Goal: Transaction & Acquisition: Book appointment/travel/reservation

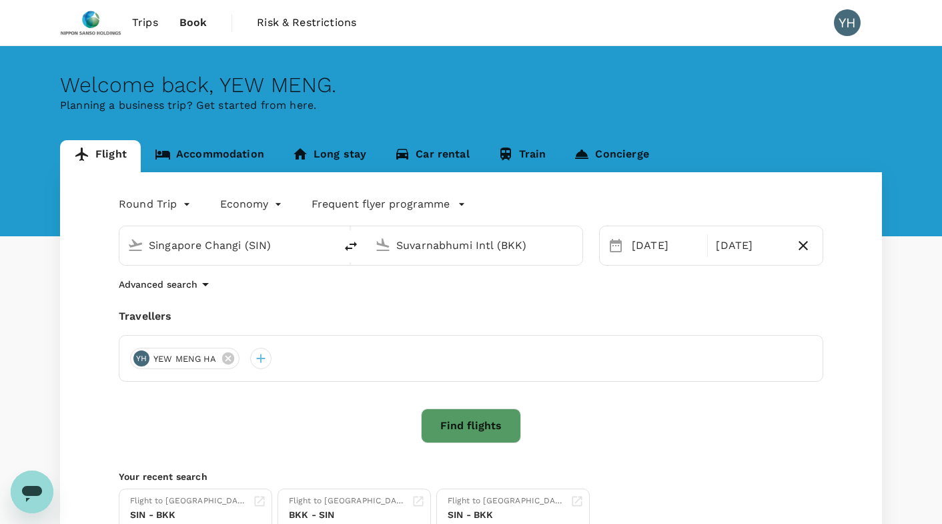
click at [219, 155] on link "Accommodation" at bounding box center [209, 156] width 137 height 32
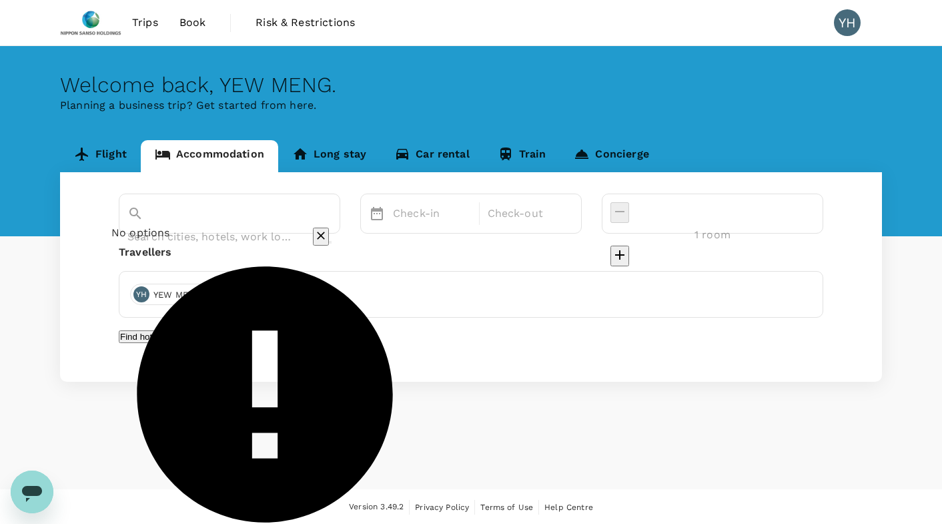
click at [213, 226] on input "text" at bounding box center [210, 236] width 167 height 21
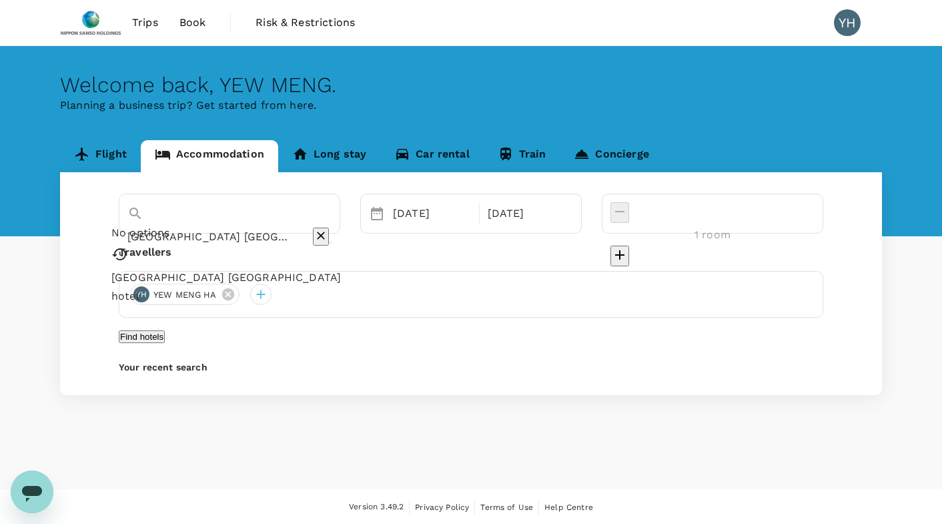
paste input "Mardhiyyah Hotel and Suites"
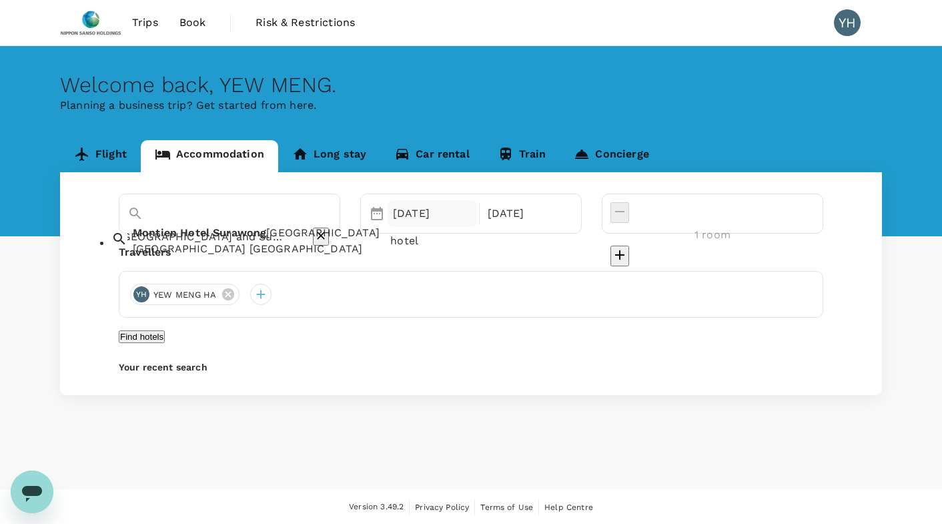
type input "Montien Hotel Surawong Bangkok"
click at [477, 214] on div "24 Aug" at bounding box center [432, 213] width 89 height 27
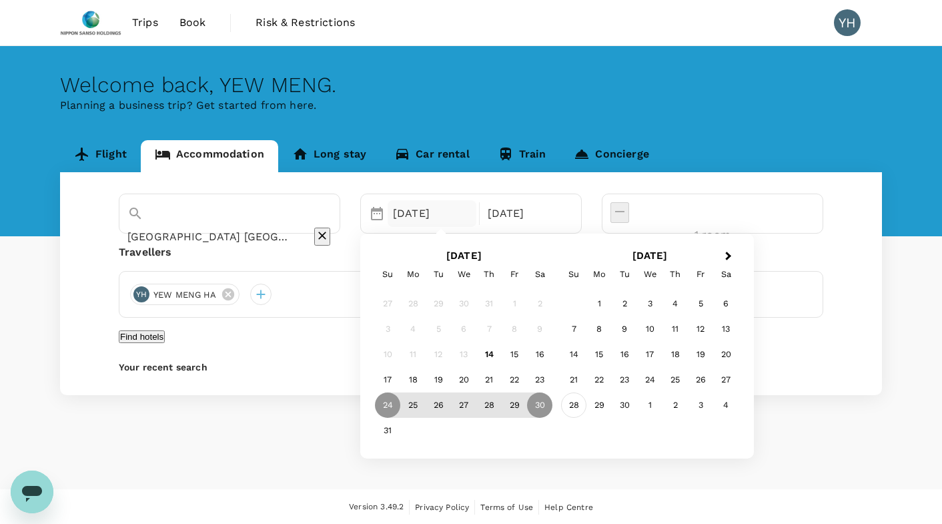
click at [587, 403] on div "28" at bounding box center [573, 405] width 25 height 25
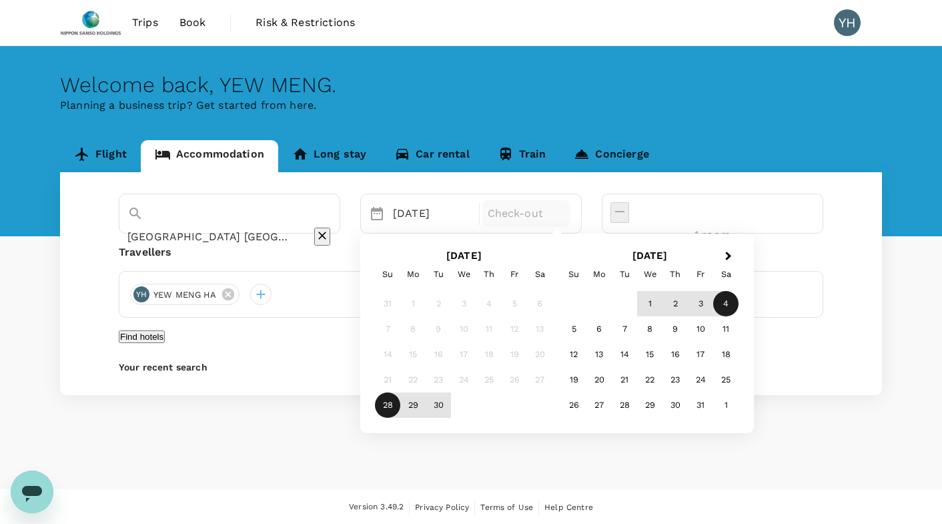
click at [739, 300] on div "4" at bounding box center [725, 304] width 25 height 25
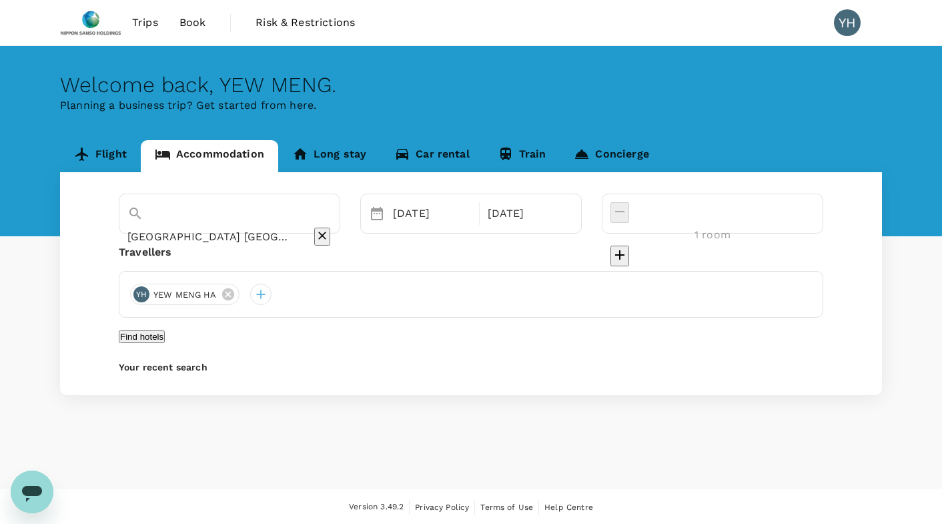
click at [192, 226] on input "Montien Hotel Surawong Bangkok" at bounding box center [210, 236] width 167 height 21
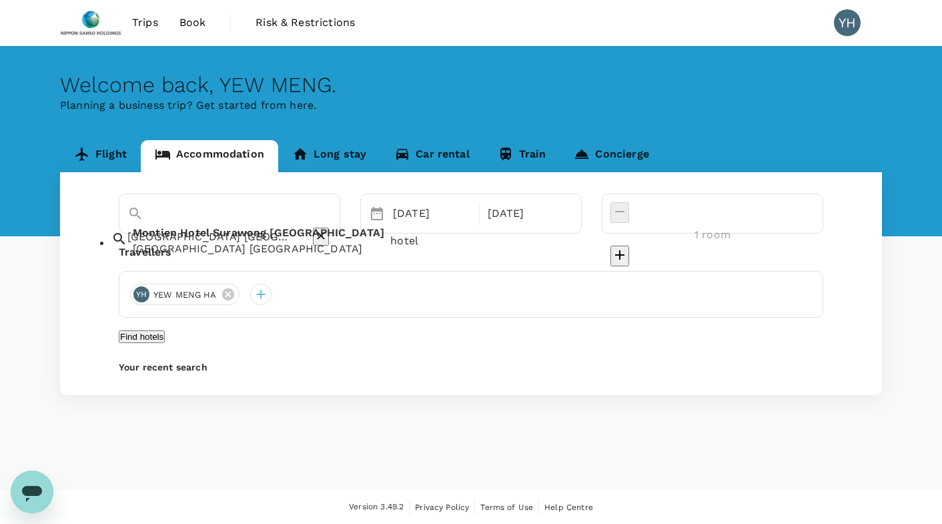
click at [325, 232] on icon "Clear" at bounding box center [321, 236] width 8 height 8
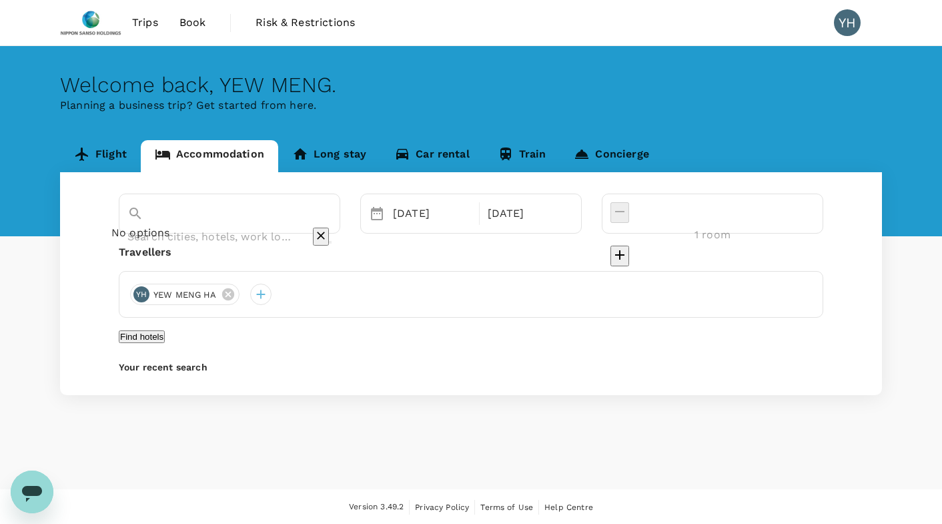
paste input "Mardhiyyah Hotel and Suites"
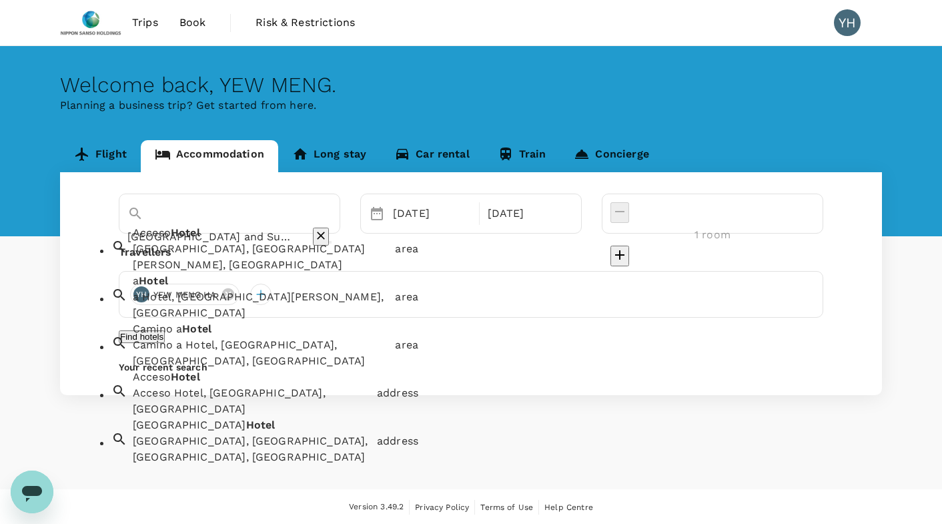
drag, startPoint x: 307, startPoint y: 216, endPoint x: 145, endPoint y: 218, distance: 161.5
click at [145, 226] on div "Mardhiyyah Hotel and Suites" at bounding box center [229, 236] width 204 height 21
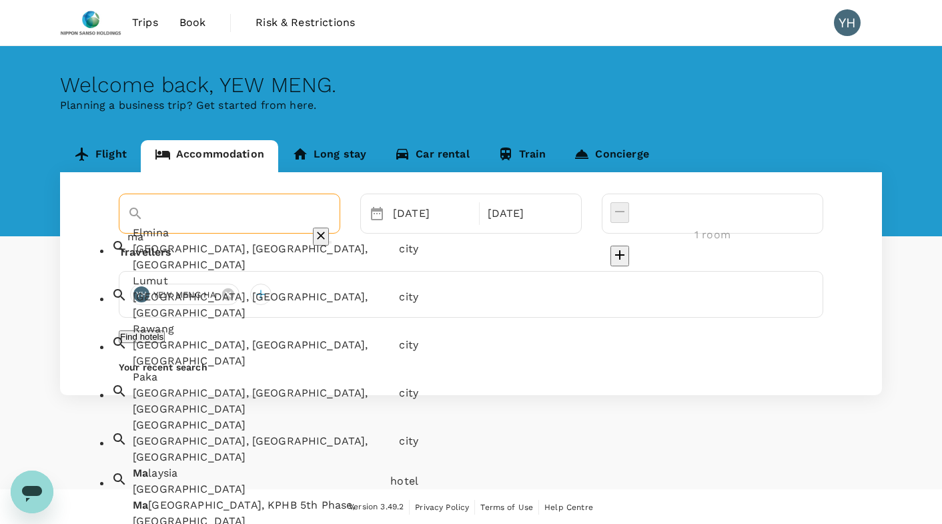
type input "m"
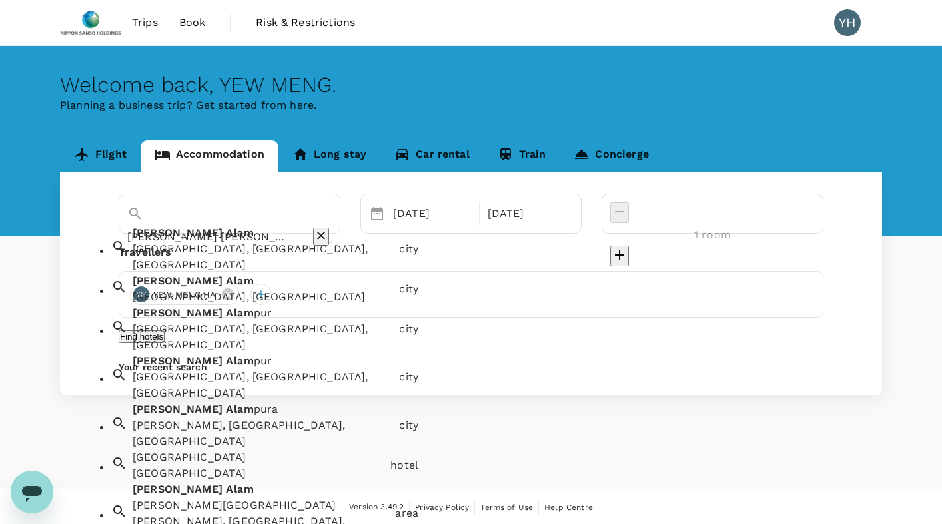
click at [164, 255] on div "Shah Alam, Selangor, Malaysia" at bounding box center [263, 257] width 261 height 32
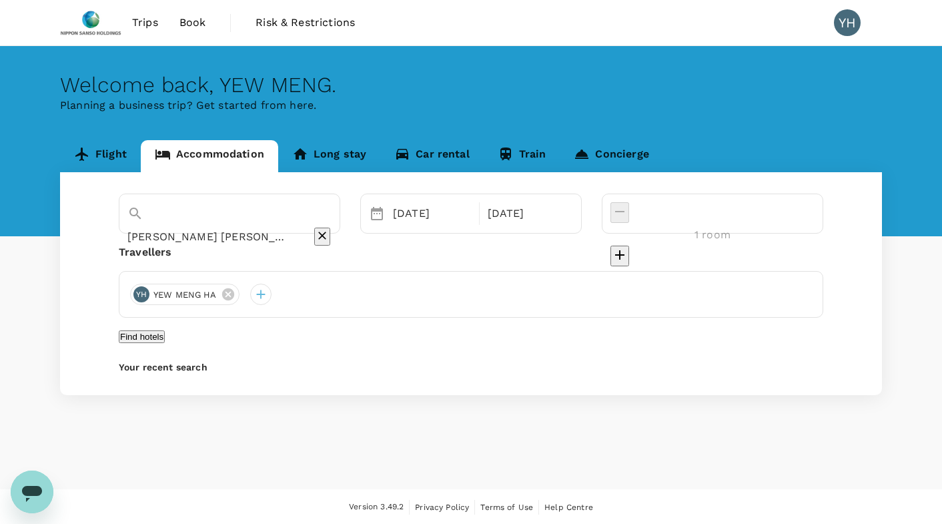
type input "Shah Alam"
click at [165, 343] on button "Find hotels" at bounding box center [142, 336] width 46 height 13
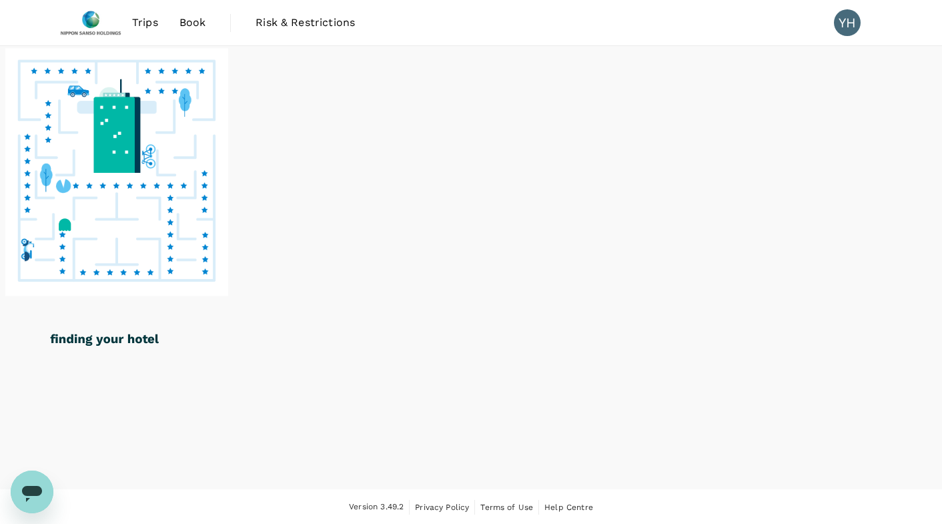
click at [908, 208] on div at bounding box center [471, 220] width 942 height 348
click at [926, 81] on div at bounding box center [471, 220] width 942 height 348
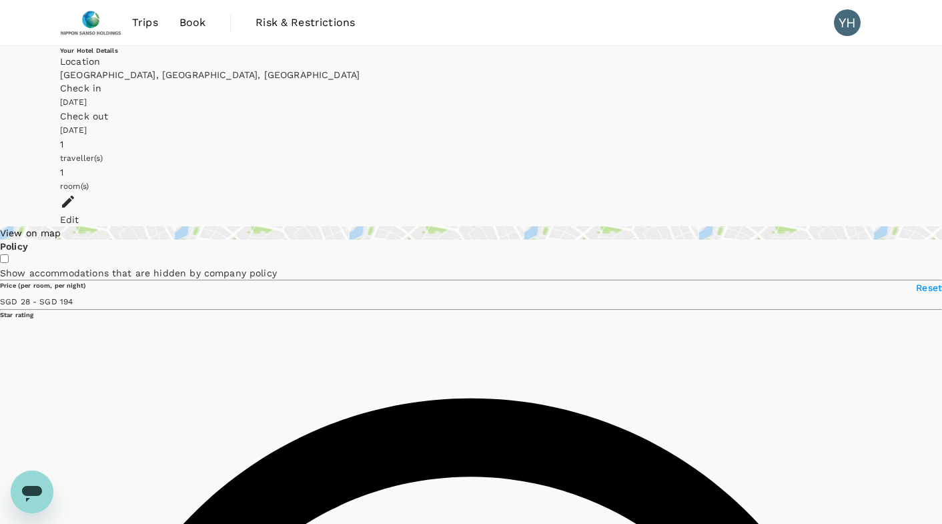
type input "194.64"
type input "20.64"
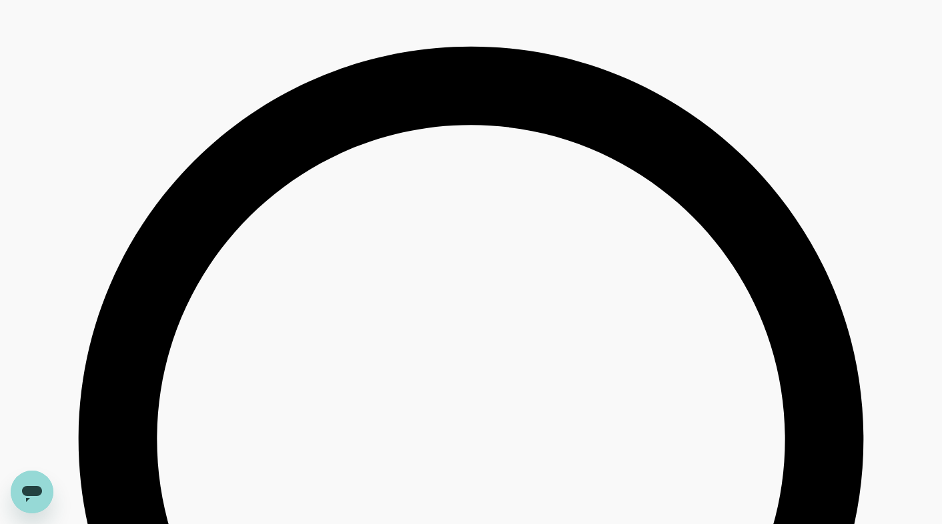
scroll to position [3470, 0]
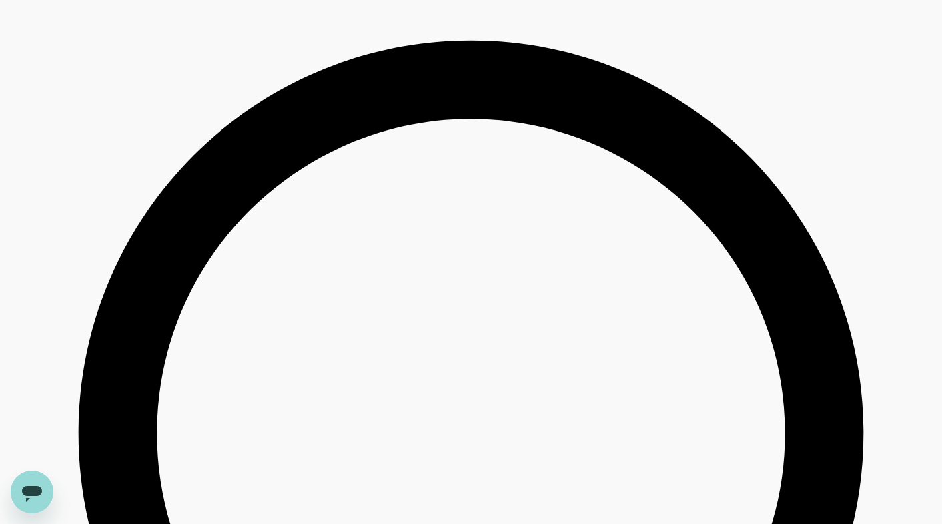
type input "489.64"
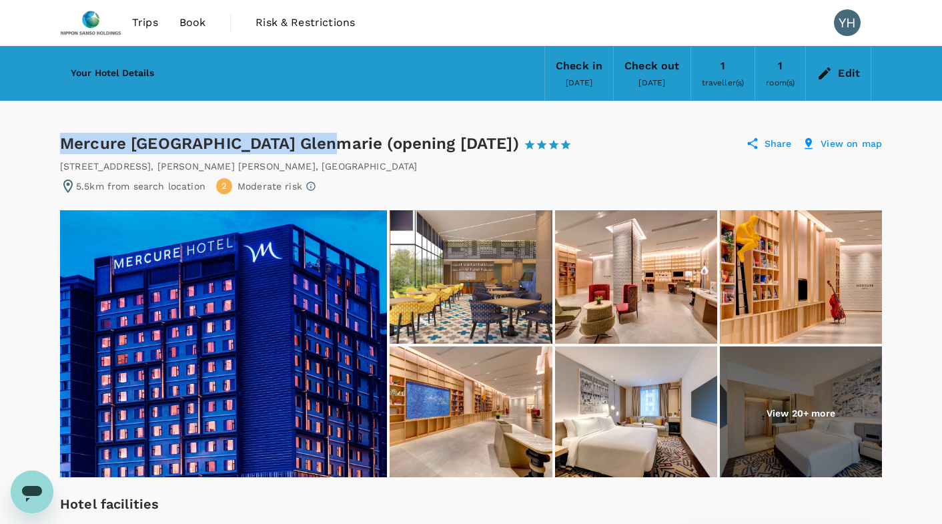
drag, startPoint x: 63, startPoint y: 147, endPoint x: 324, endPoint y: 143, distance: 261.0
click at [324, 143] on div "Mercure Kuala Lumpur Glenmarie (opening October 2021) 1 Star 2 Stars 3 Stars 4 …" at bounding box center [322, 143] width 524 height 21
drag, startPoint x: 324, startPoint y: 143, endPoint x: 290, endPoint y: 141, distance: 34.1
copy div "Mercure Kuala Lumpur Glenmarie"
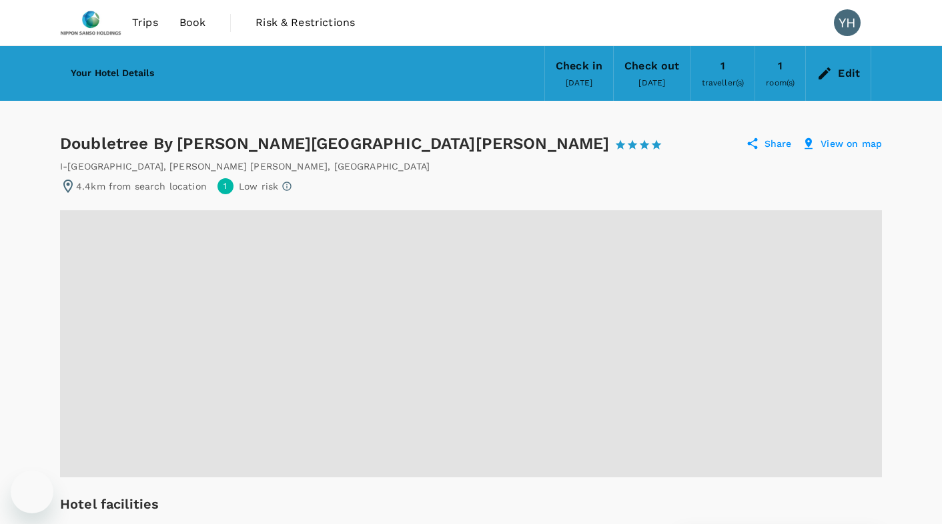
radio input "true"
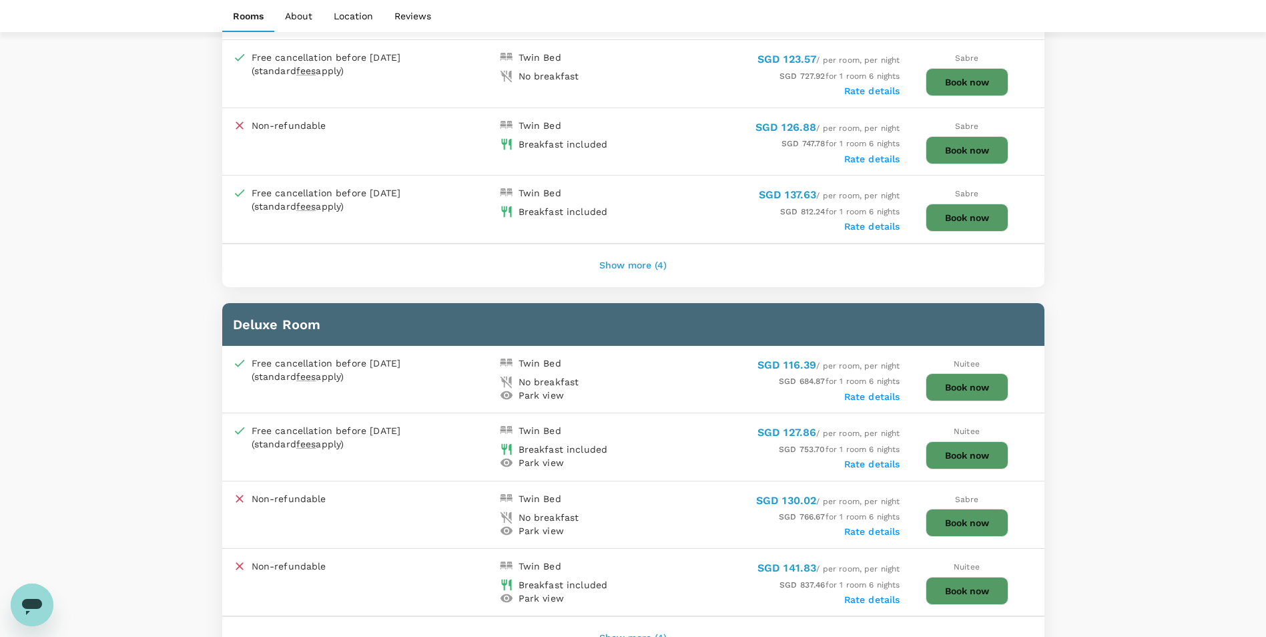
scroll to position [868, 0]
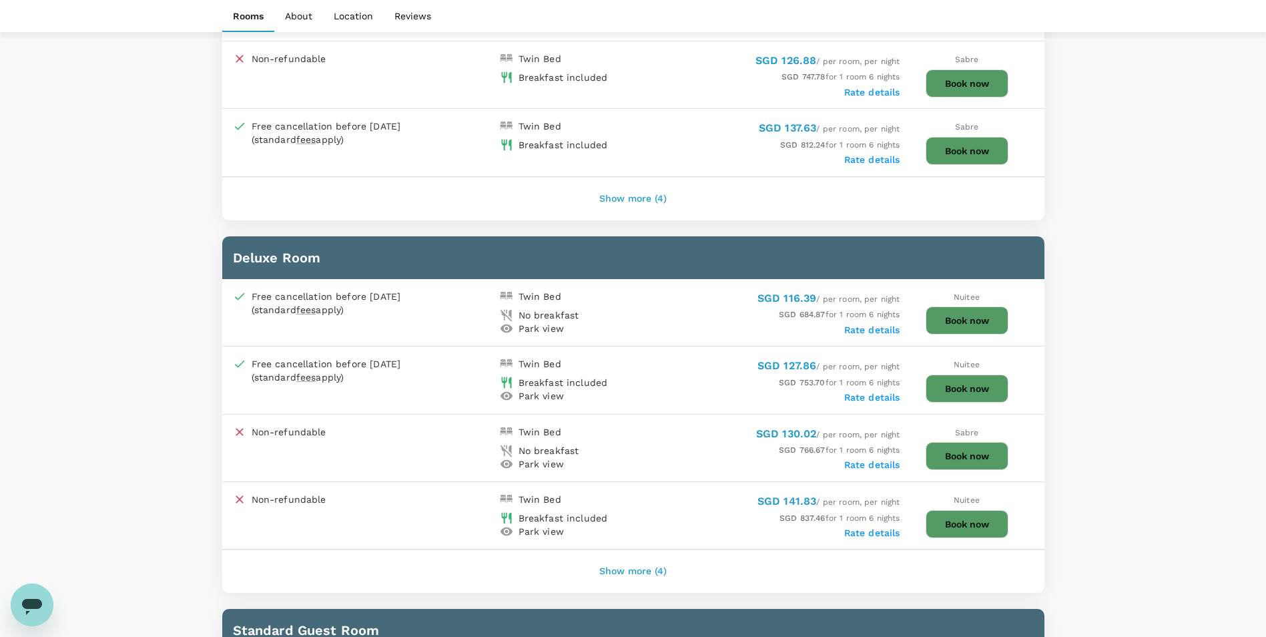
click at [942, 315] on button "Book now" at bounding box center [967, 320] width 83 height 28
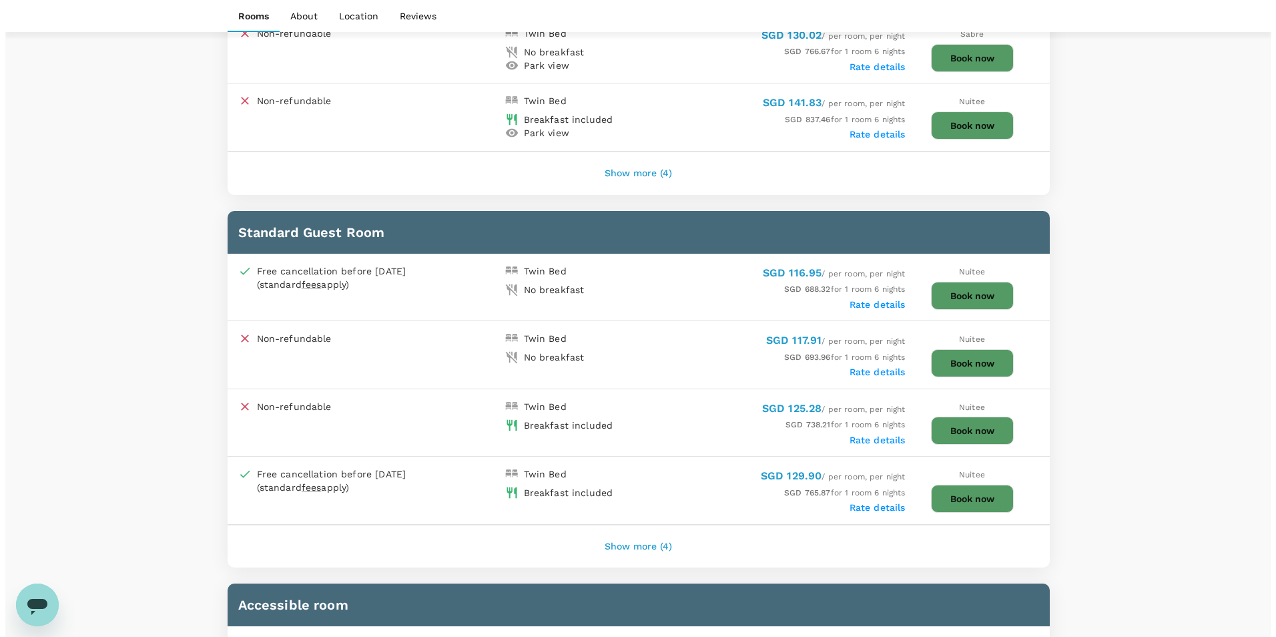
scroll to position [0, 0]
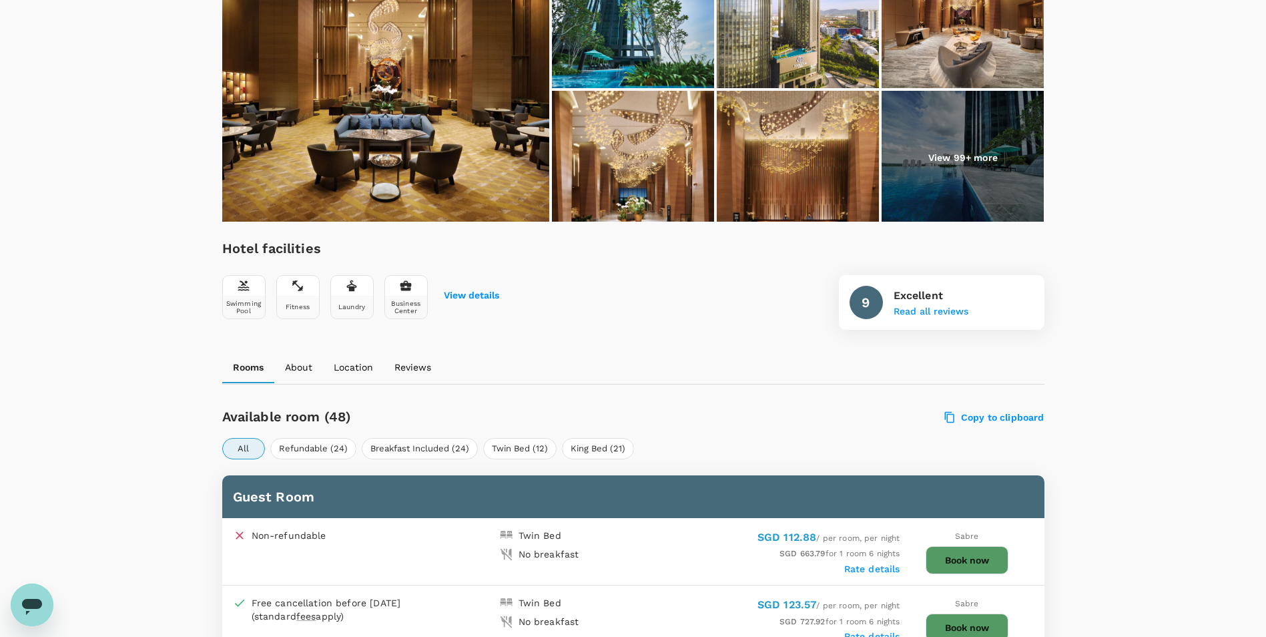
scroll to position [80, 0]
